Goal: Task Accomplishment & Management: Complete application form

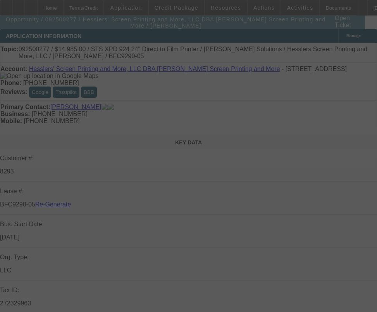
select select "3"
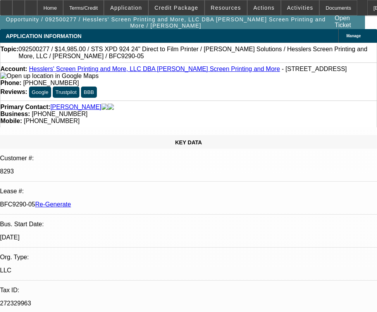
select select "0"
select select "2"
select select "0"
select select "2"
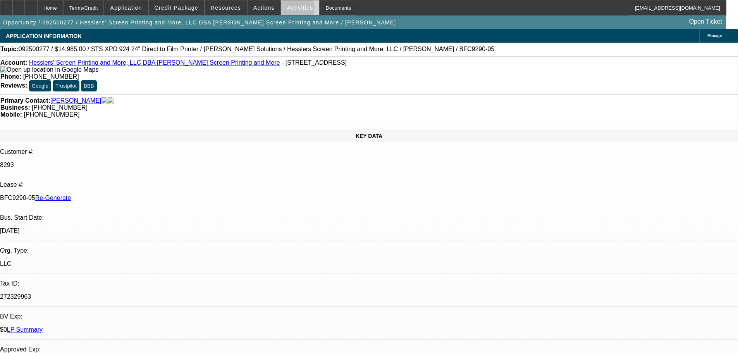
click at [288, 10] on span "Activities" at bounding box center [300, 8] width 26 height 6
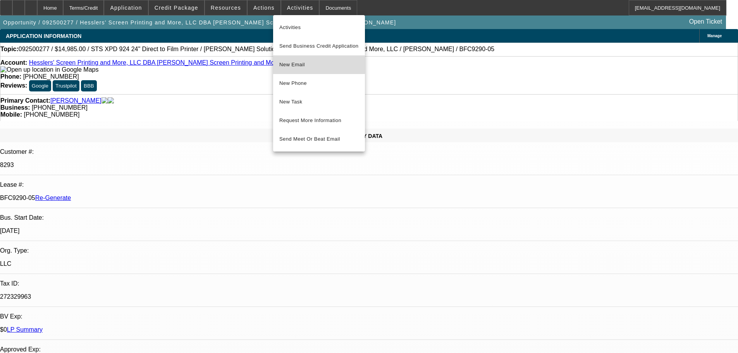
click at [297, 61] on span "New Email" at bounding box center [318, 64] width 79 height 9
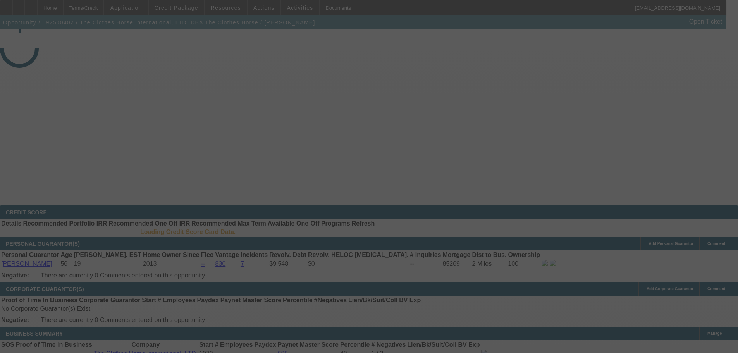
select select "3"
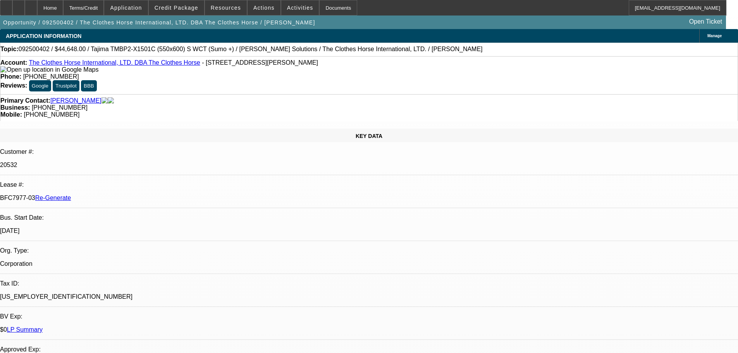
select select "0"
select select "2"
select select "0"
select select "6"
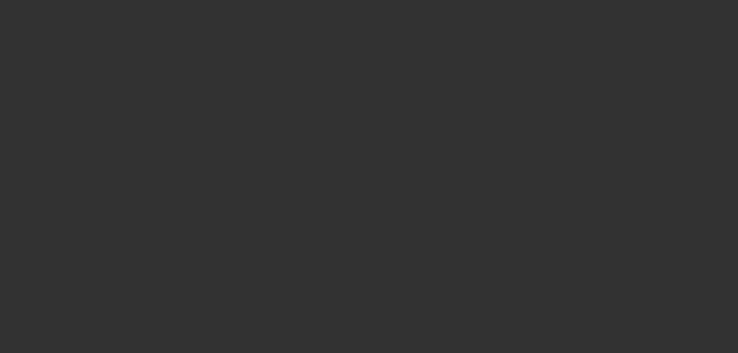
select select "3"
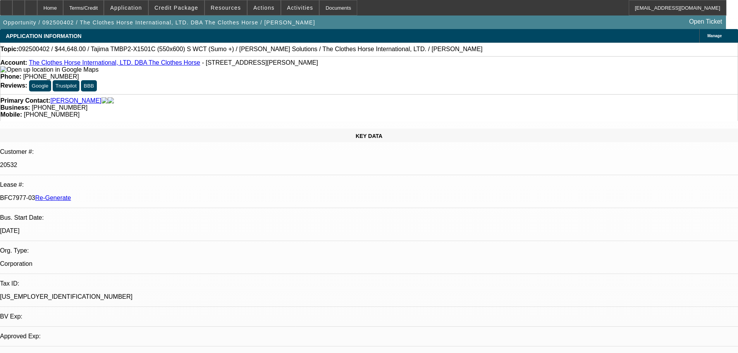
select select "0"
select select "2"
select select "0"
select select "6"
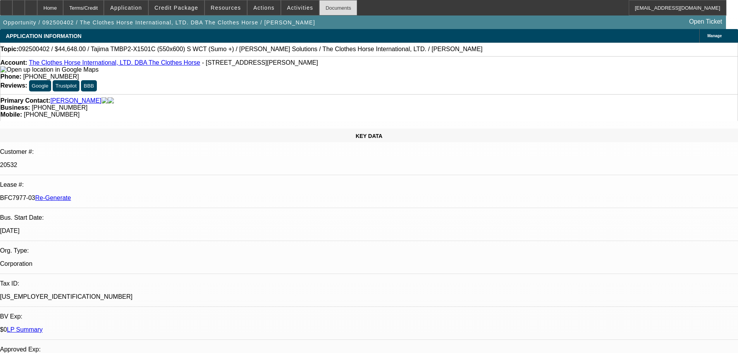
click at [324, 10] on div "Documents" at bounding box center [338, 7] width 38 height 15
drag, startPoint x: 572, startPoint y: 265, endPoint x: 559, endPoint y: 265, distance: 13.6
copy p "2,318"
